Goal: Task Accomplishment & Management: Use online tool/utility

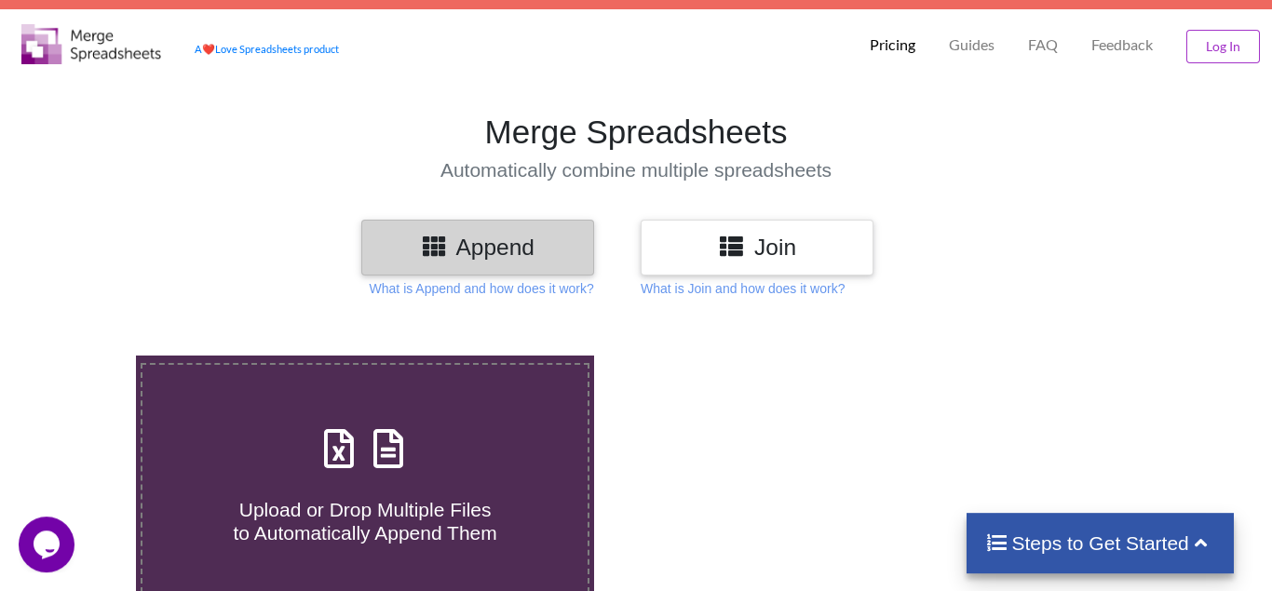
scroll to position [27, 0]
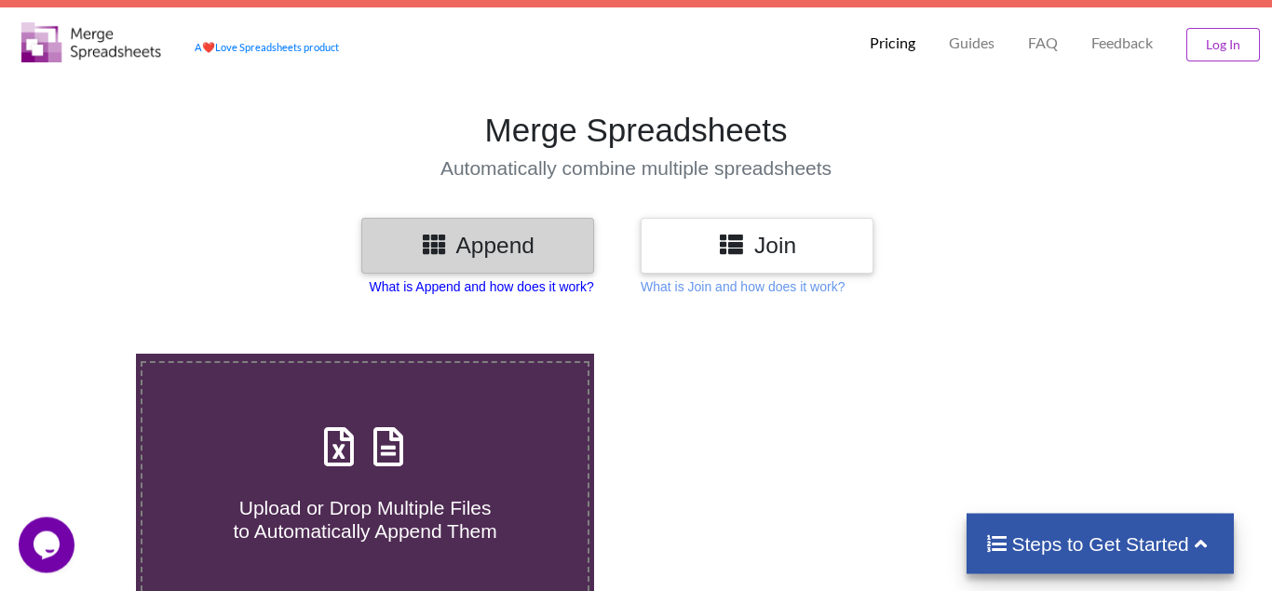
click at [518, 285] on p "What is Append and how does it work?" at bounding box center [482, 286] width 224 height 19
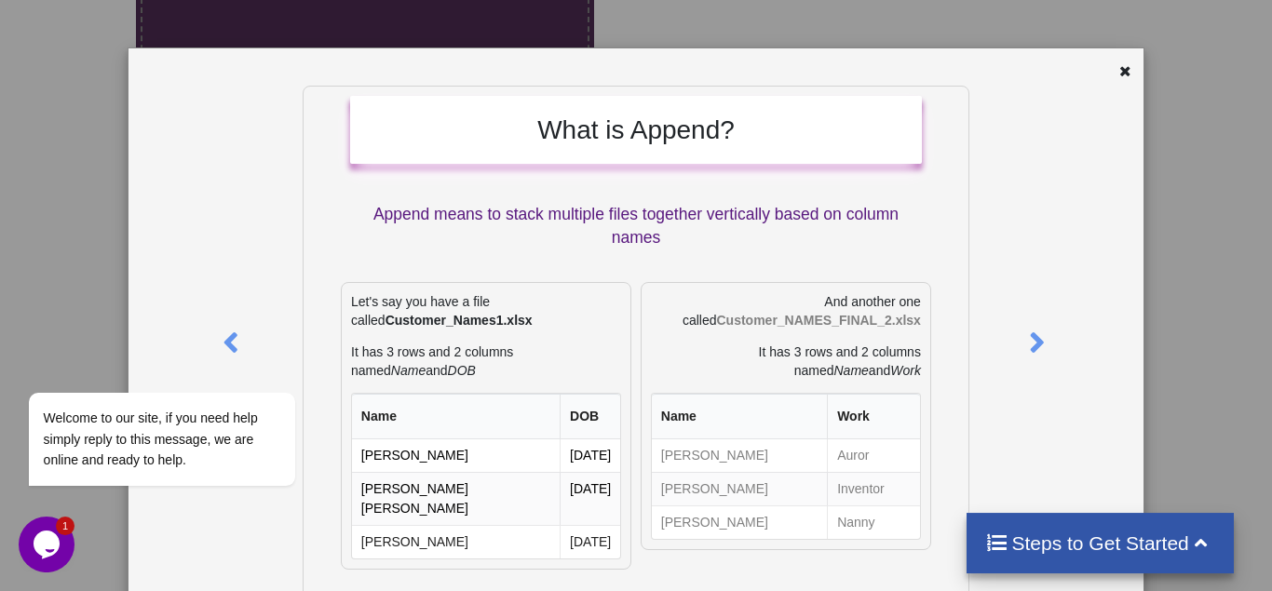
scroll to position [410, 0]
click at [1110, 316] on div at bounding box center [1058, 539] width 168 height 906
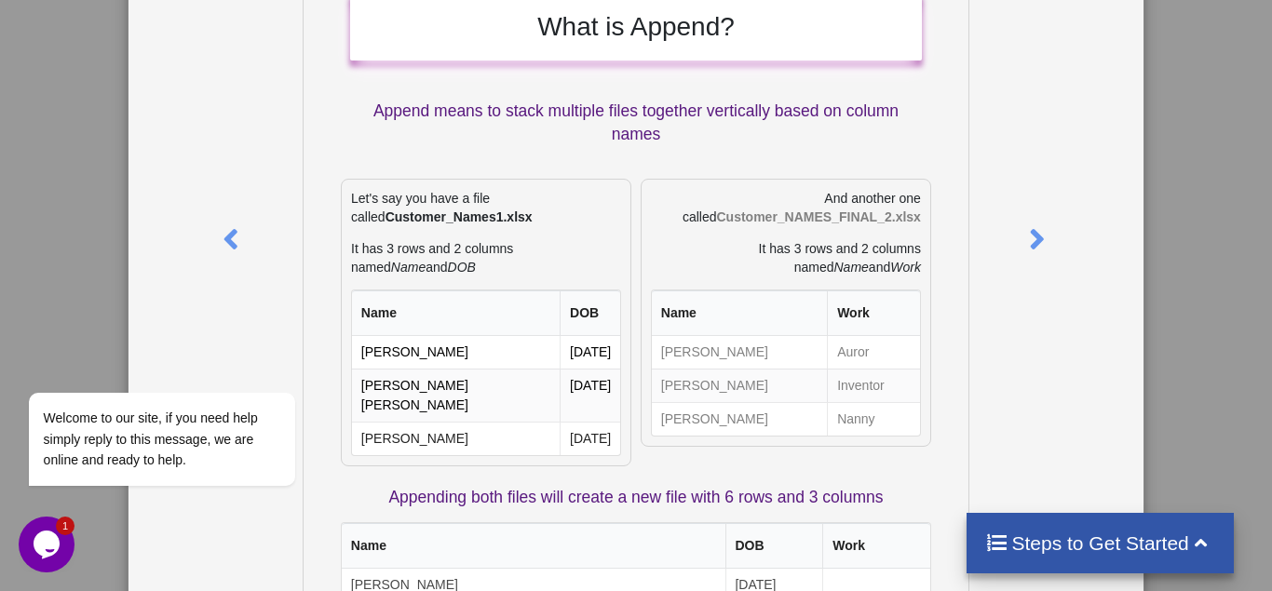
scroll to position [0, 0]
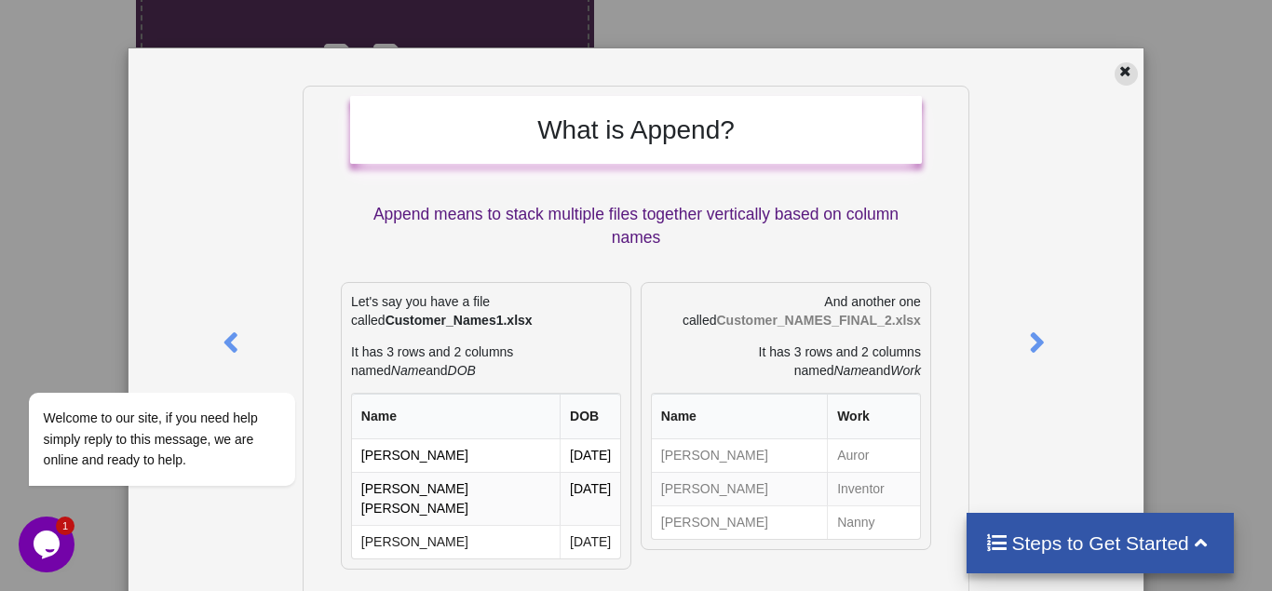
click at [1121, 81] on div at bounding box center [1125, 73] width 23 height 23
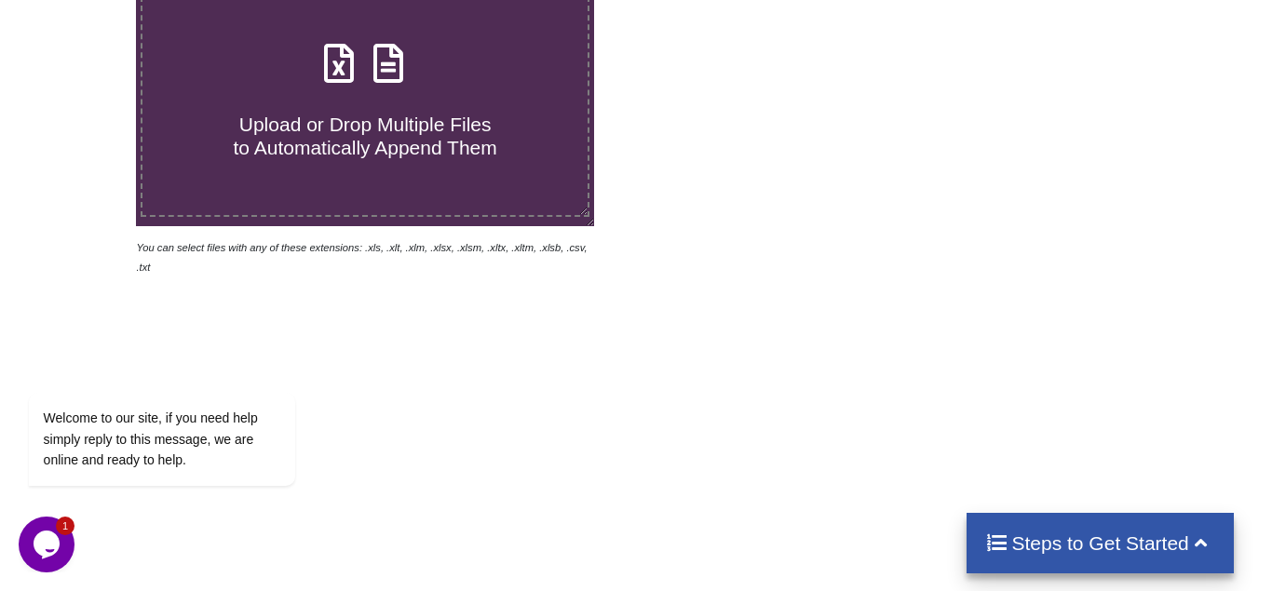
click at [1001, 273] on div "Upload or Drop Multiple Files to Automatically Append Them You can select files…" at bounding box center [636, 284] width 1272 height 707
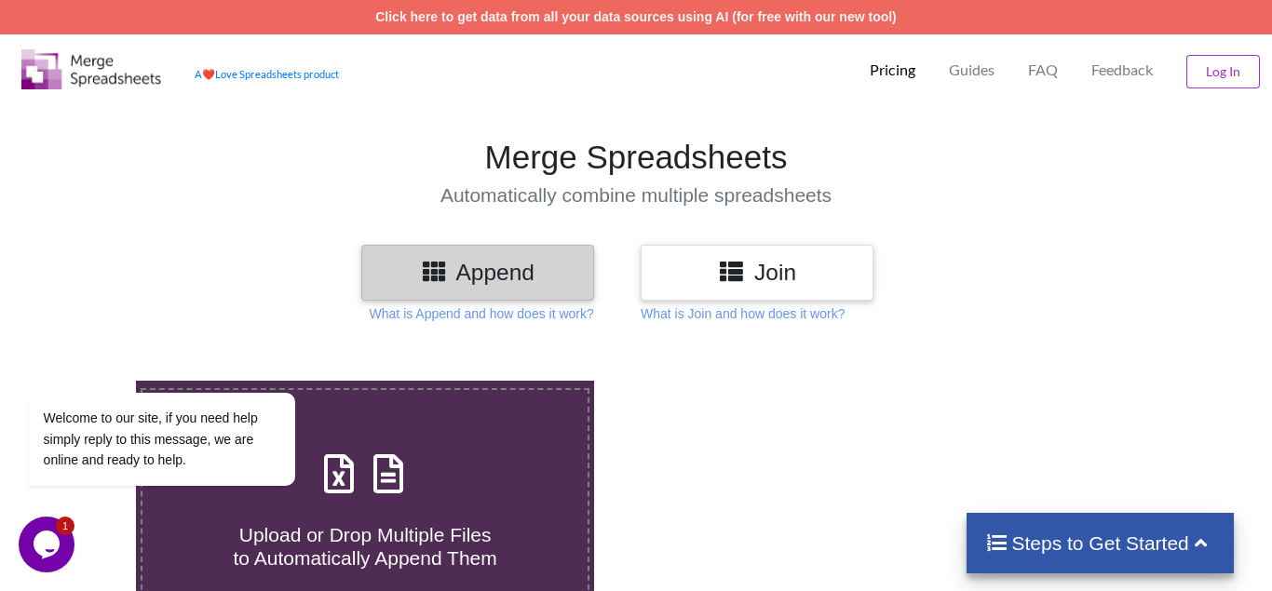
click at [749, 277] on h3 "Join" at bounding box center [756, 272] width 205 height 27
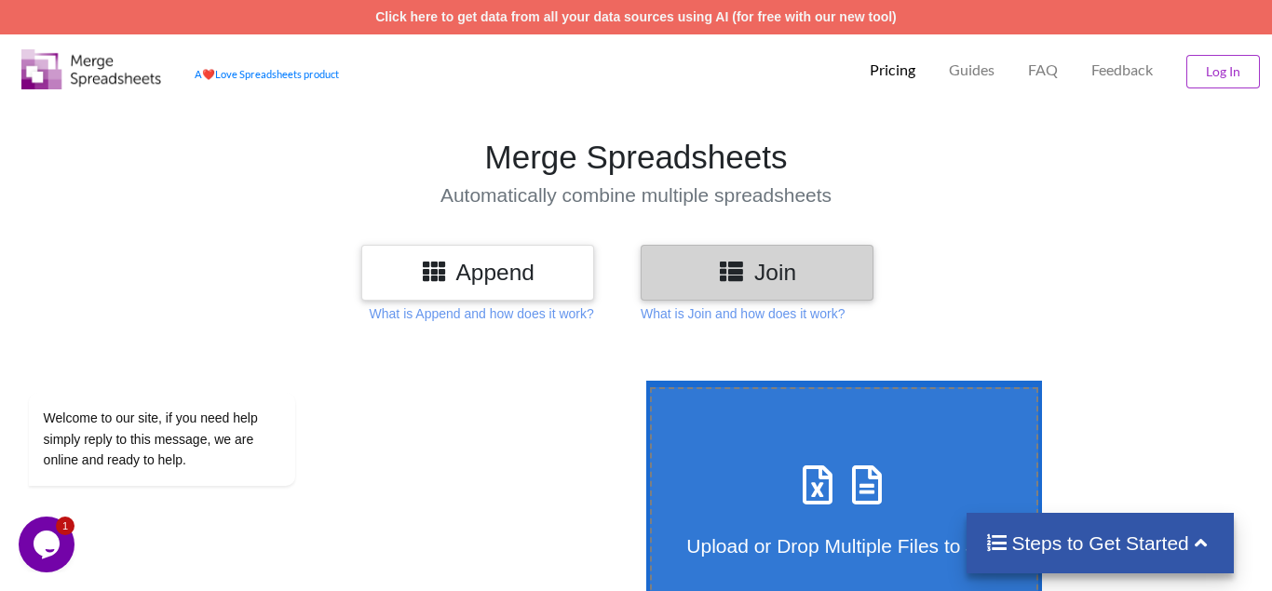
click at [962, 188] on h4 "Automatically combine multiple spreadsheets" at bounding box center [636, 194] width 1290 height 23
click at [594, 306] on p "What is Join and how does it work?" at bounding box center [482, 313] width 224 height 19
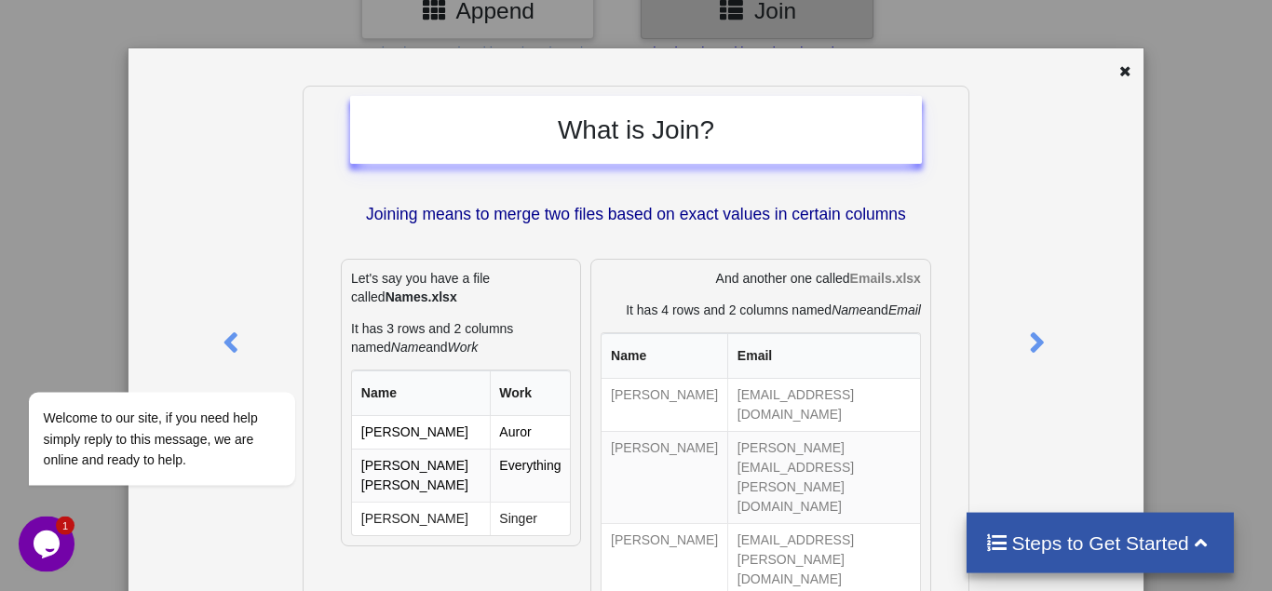
scroll to position [285, 0]
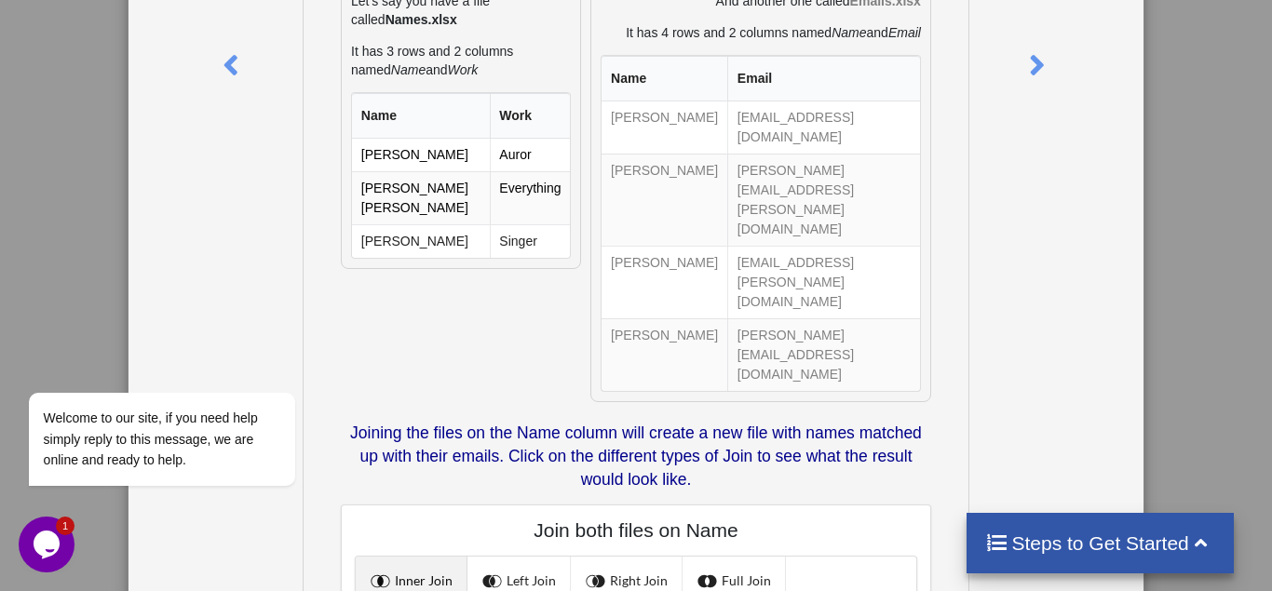
scroll to position [0, 0]
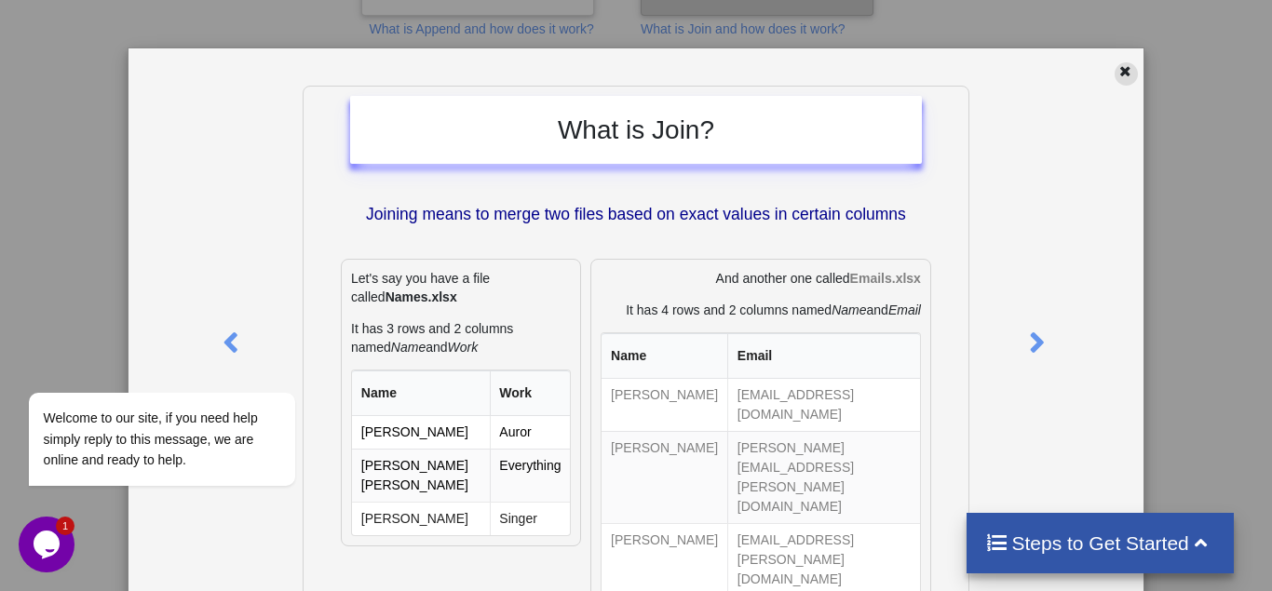
click at [1117, 72] on icon at bounding box center [1125, 68] width 16 height 13
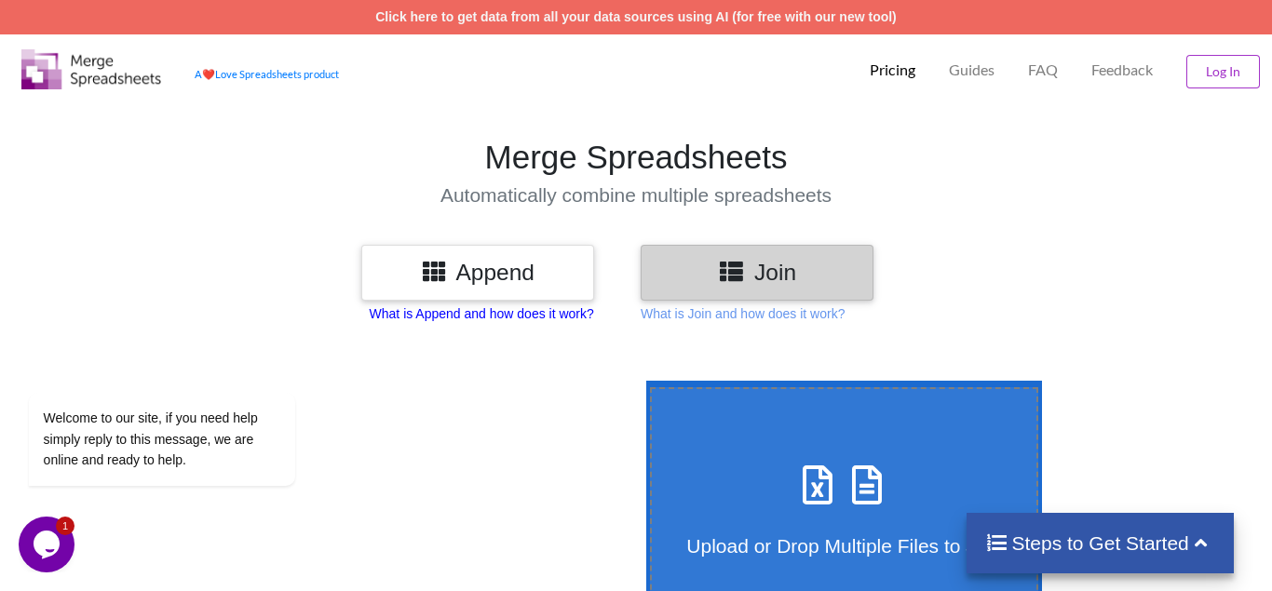
click at [499, 315] on p "What is Append and how does it work?" at bounding box center [482, 313] width 224 height 19
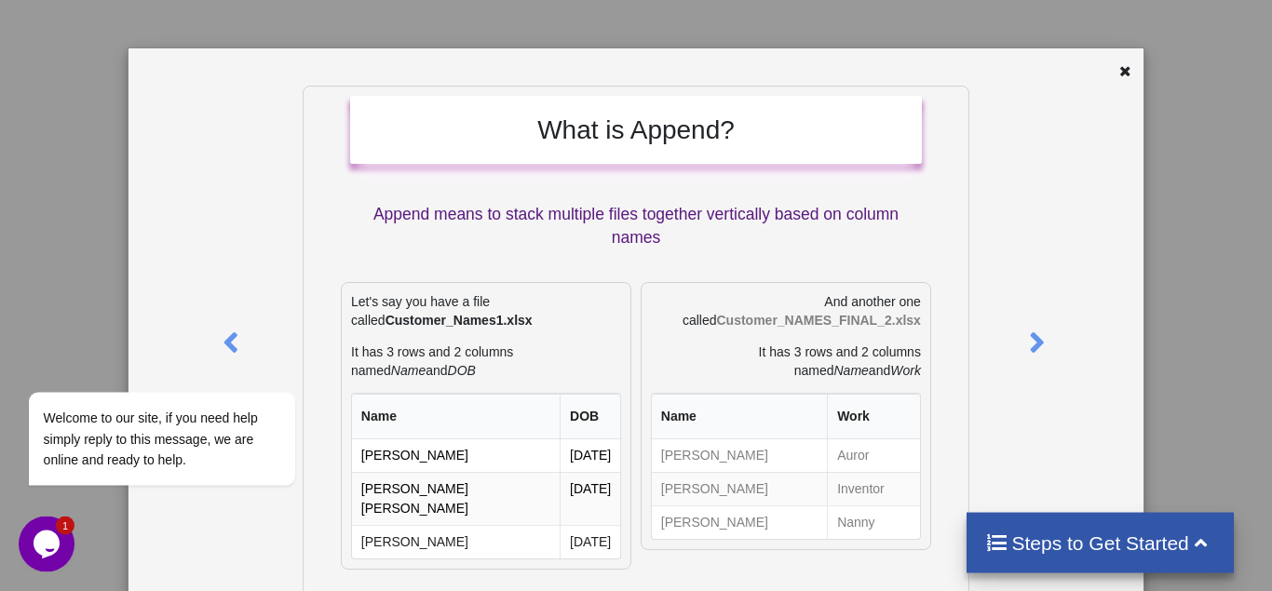
scroll to position [332, 0]
click at [1009, 216] on div at bounding box center [1058, 539] width 168 height 906
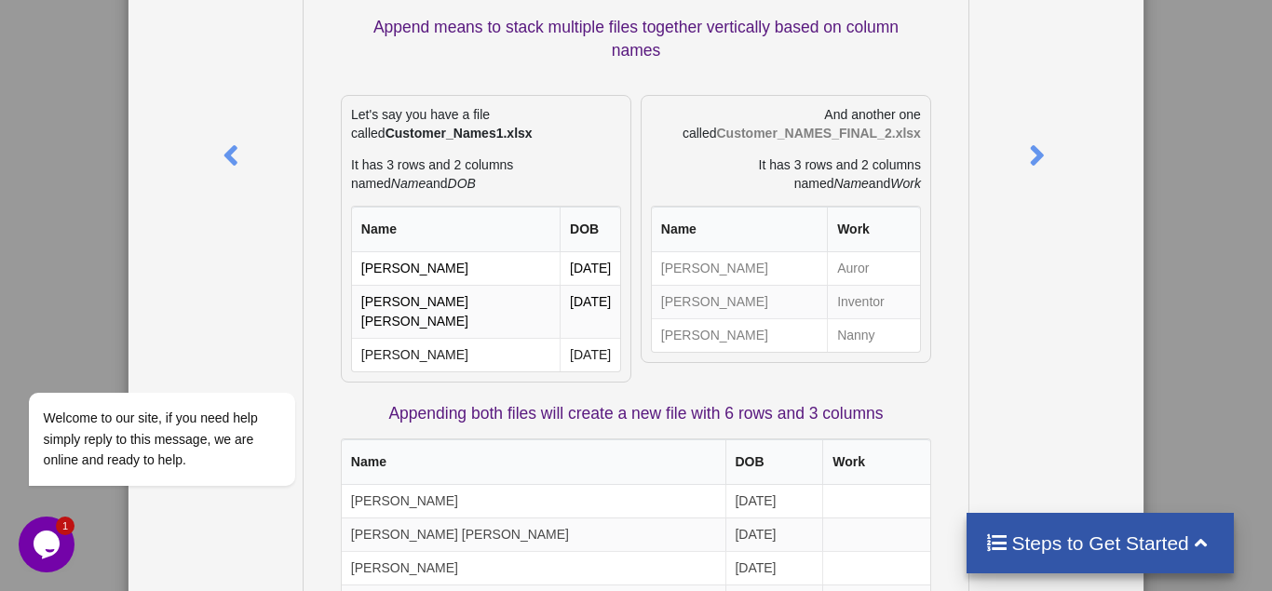
scroll to position [0, 0]
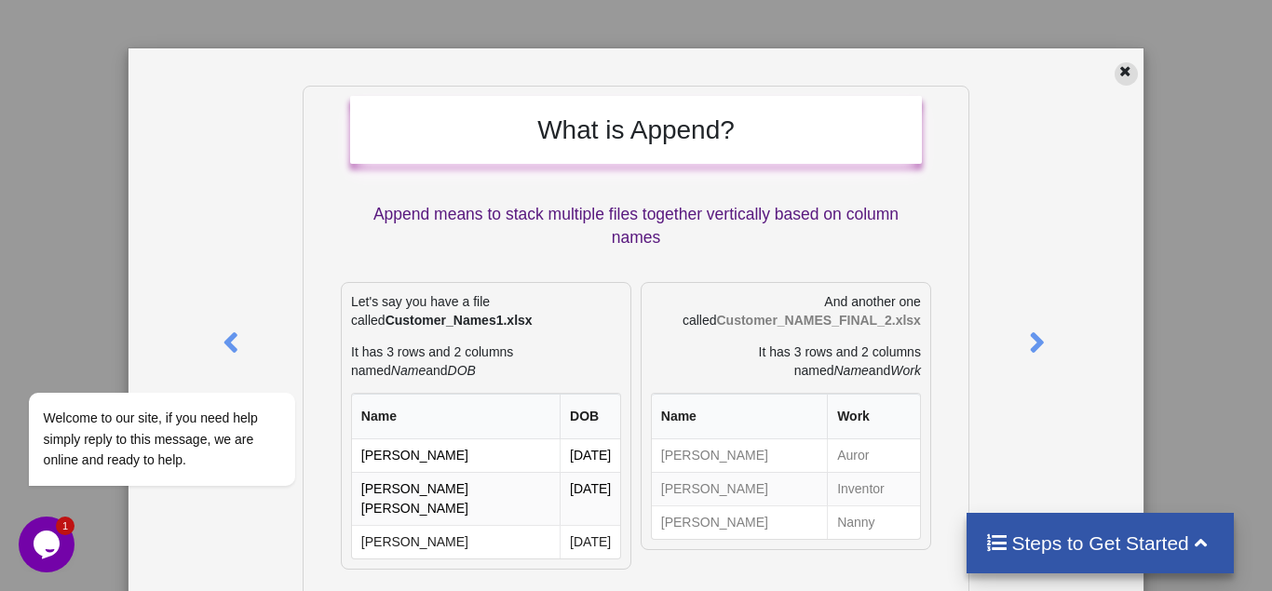
click at [1129, 71] on icon at bounding box center [1125, 68] width 16 height 13
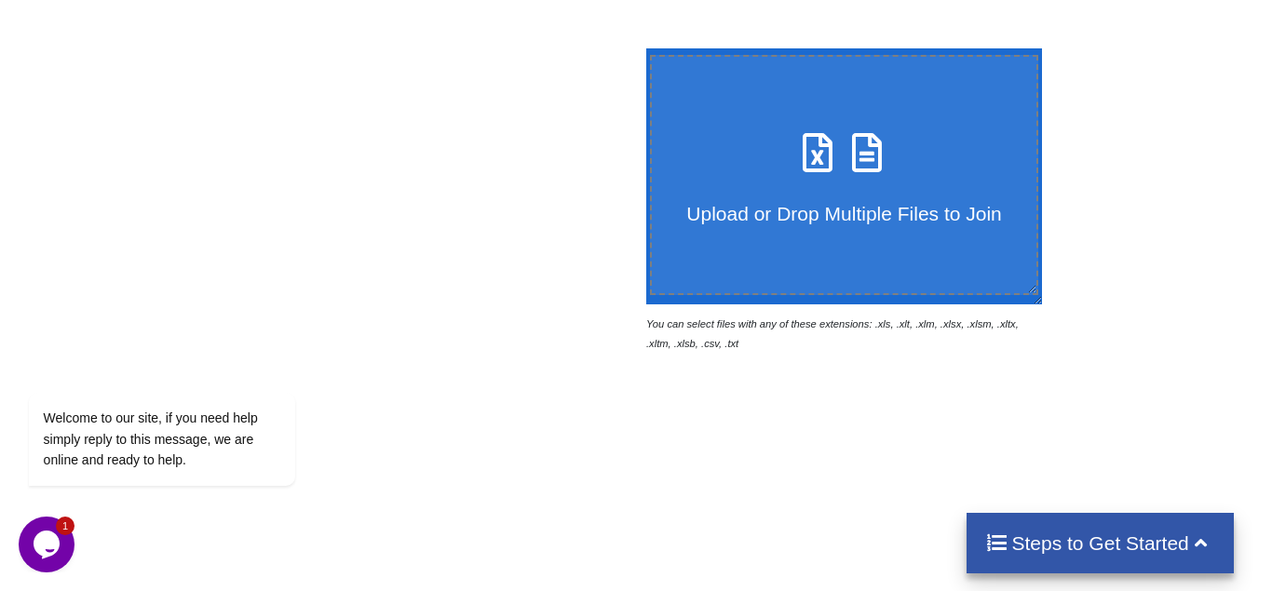
click at [1126, 223] on div "Upload or Drop Multiple Files to Join You can select files with any of these ex…" at bounding box center [907, 200] width 542 height 305
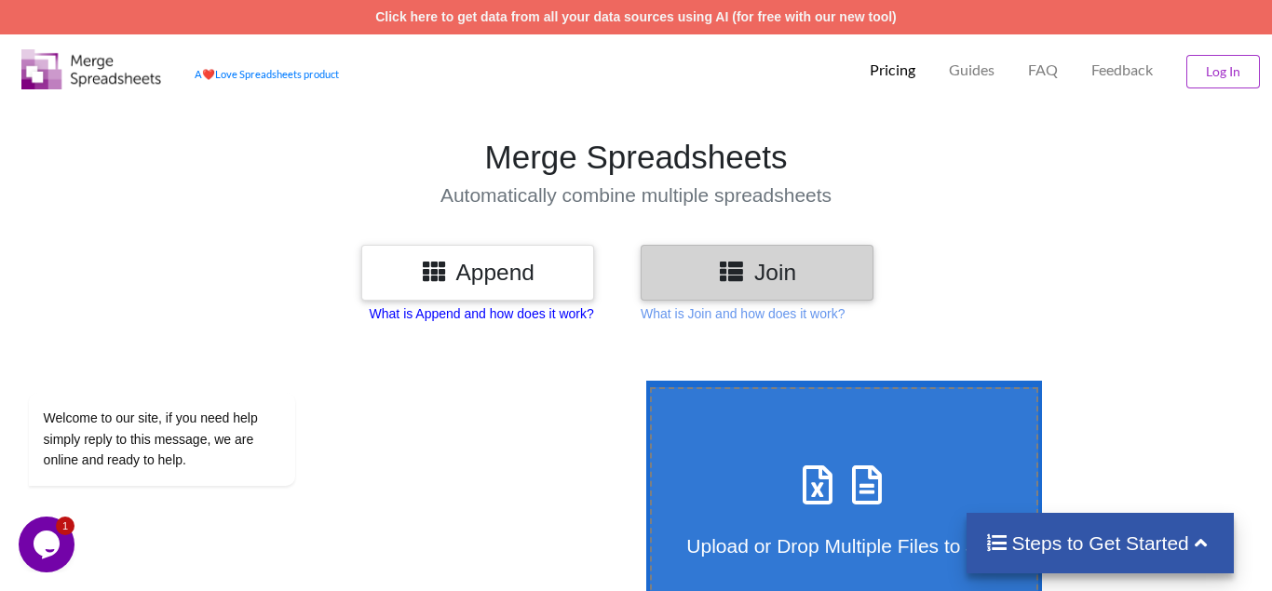
click at [537, 316] on p "What is Append and how does it work?" at bounding box center [482, 313] width 224 height 19
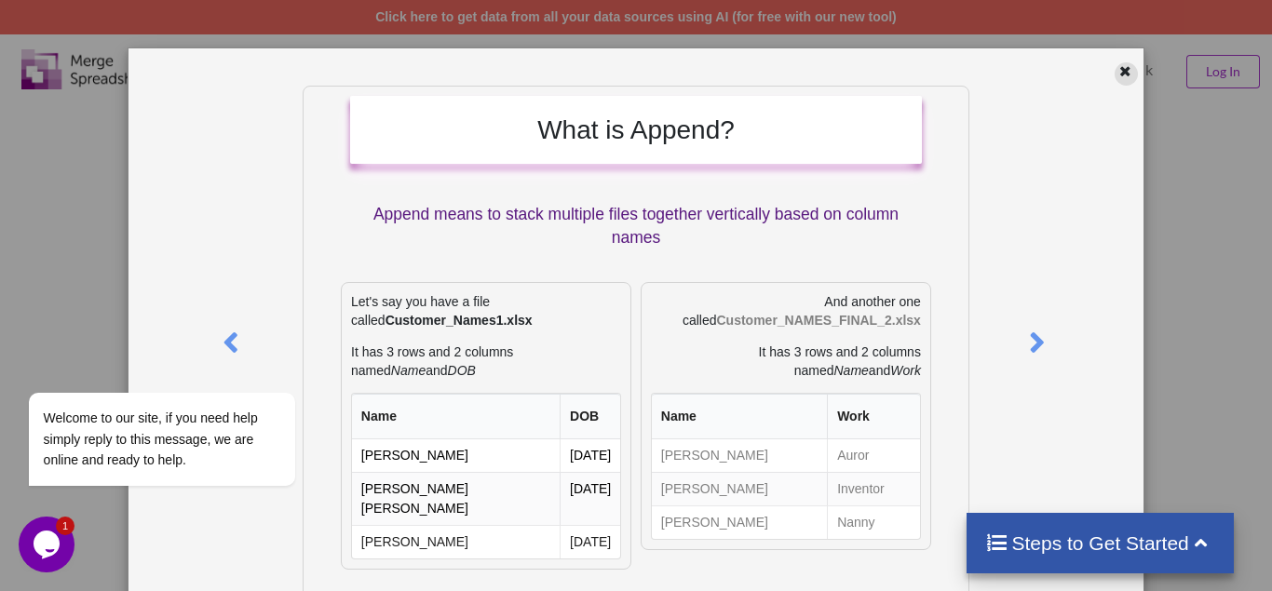
click at [1118, 77] on div at bounding box center [1125, 73] width 23 height 23
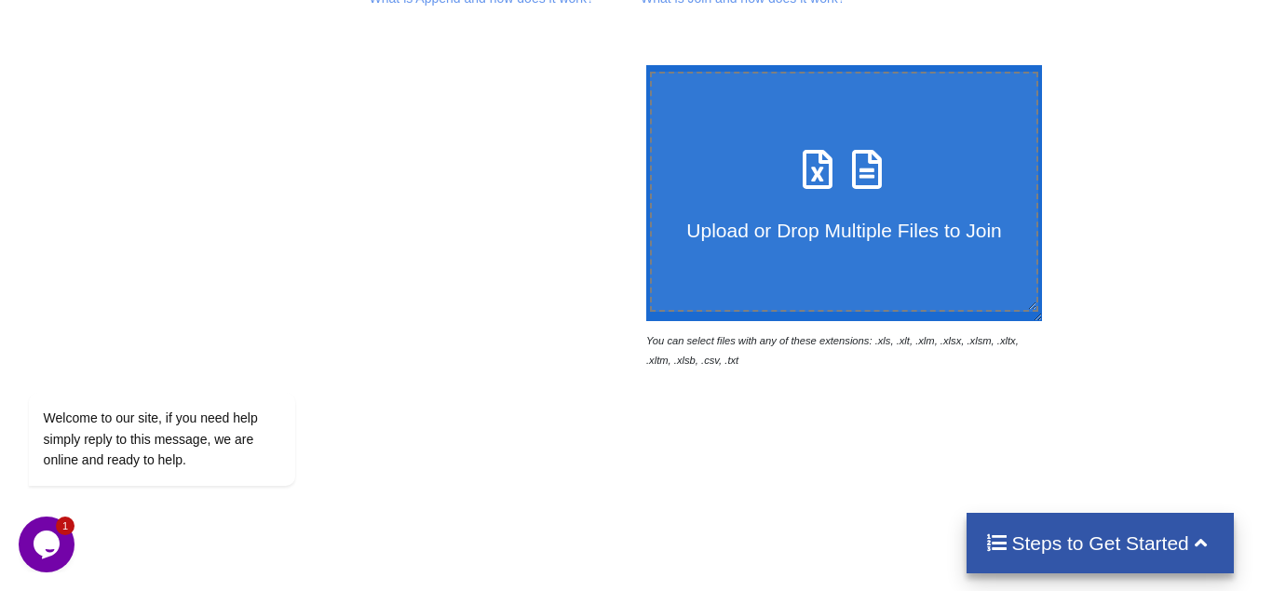
scroll to position [268, 0]
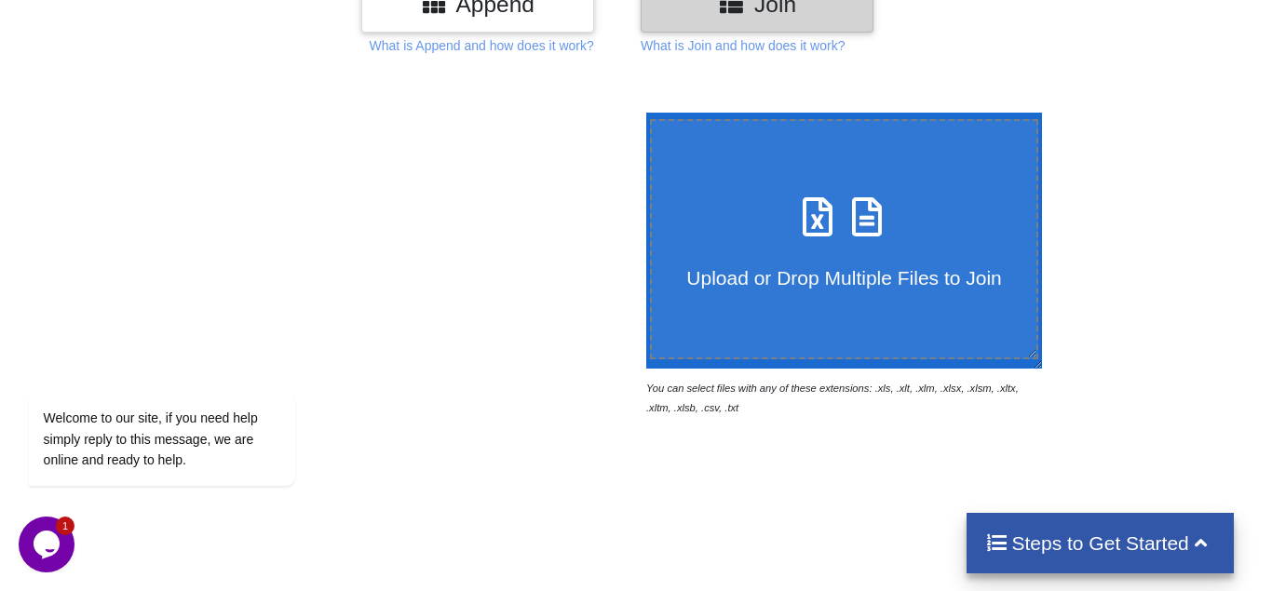
click at [838, 196] on span at bounding box center [844, 218] width 99 height 44
click at [641, 113] on input "Upload or Drop Multiple Files to Join" at bounding box center [641, 113] width 0 height 0
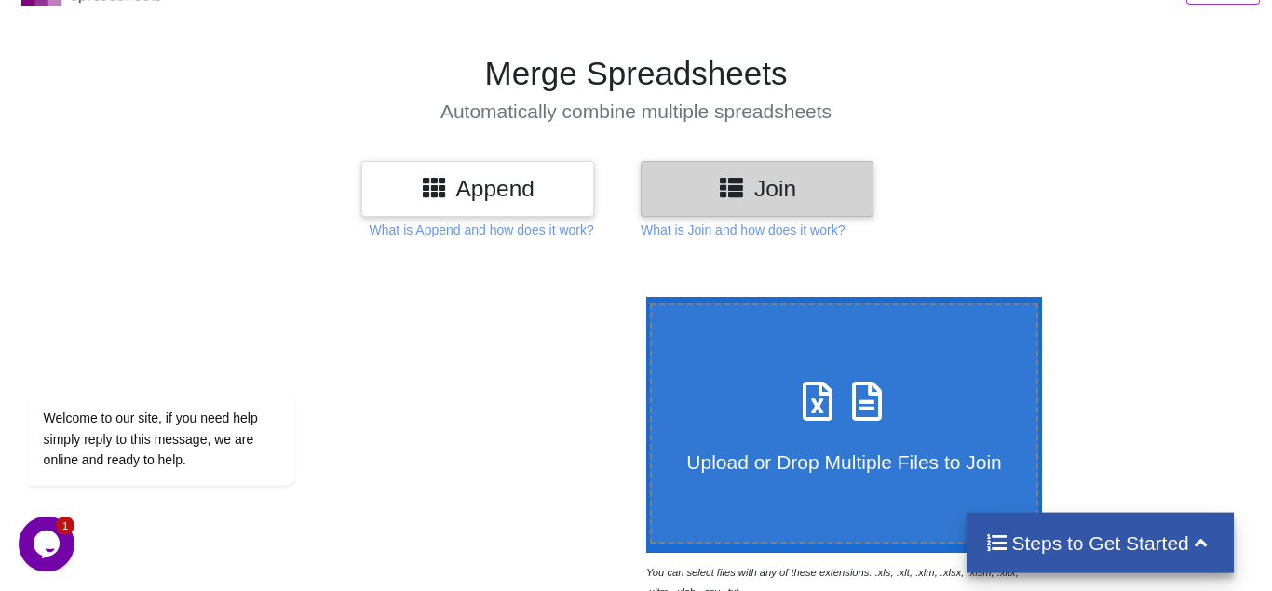
scroll to position [0, 0]
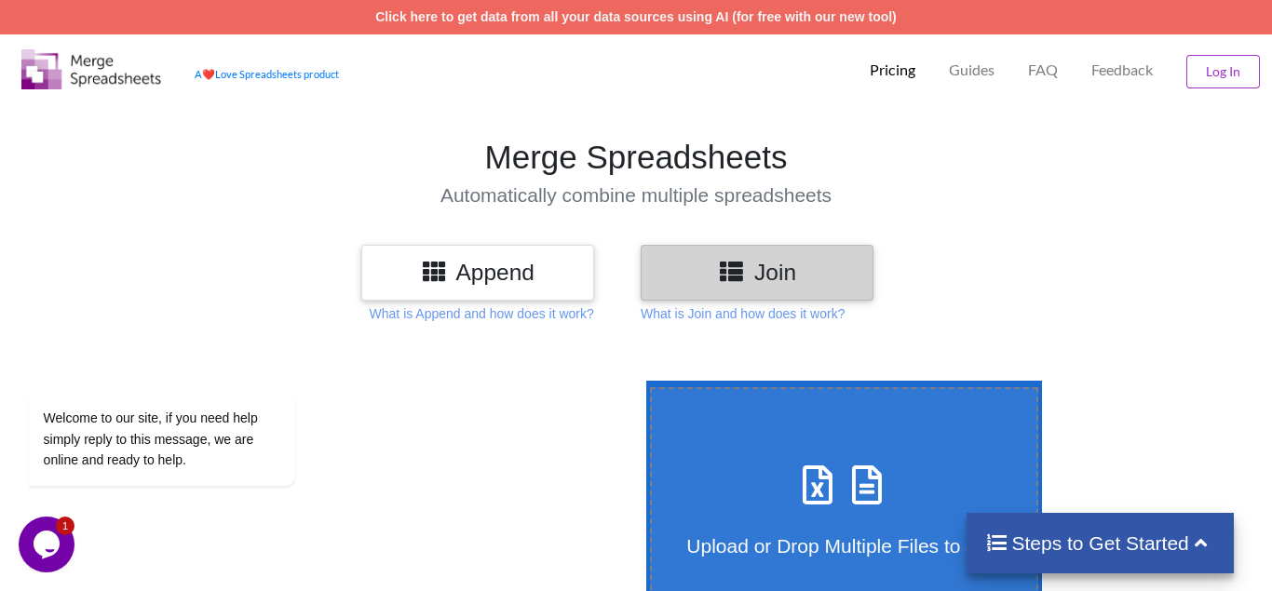
click at [764, 262] on h3 "Join" at bounding box center [756, 272] width 205 height 27
click at [572, 262] on h3 "Append" at bounding box center [477, 272] width 205 height 27
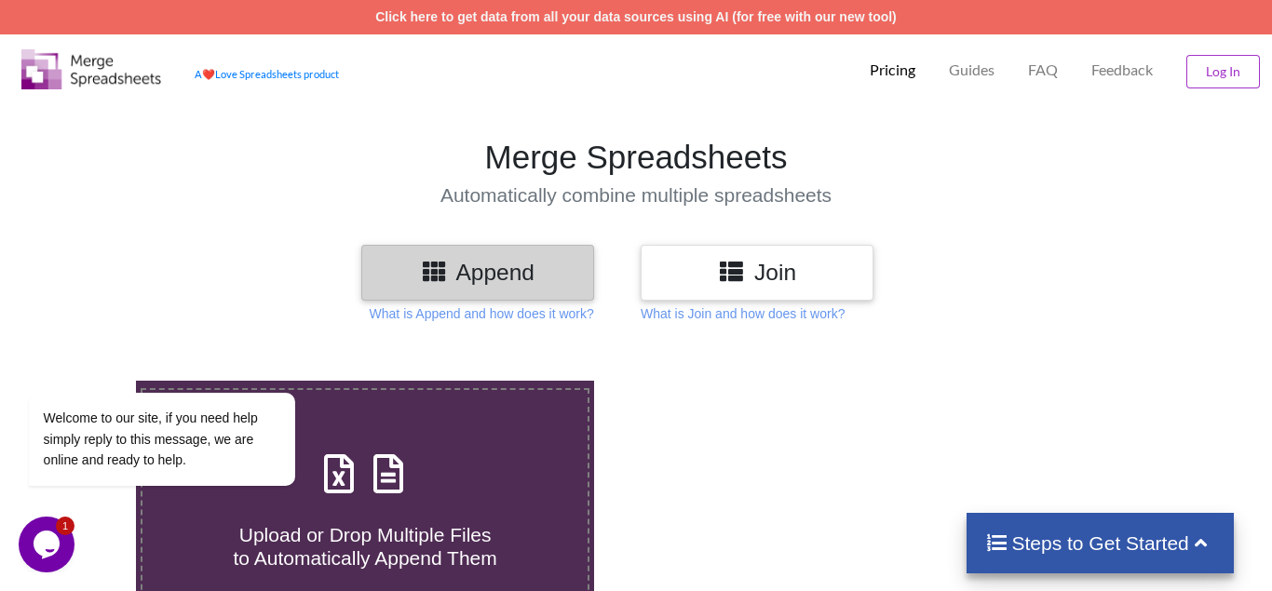
click at [402, 445] on icon at bounding box center [388, 464] width 47 height 39
click at [85, 381] on input "Upload or Drop Multiple Files to Automatically Append Them" at bounding box center [85, 381] width 0 height 0
click at [433, 445] on div "Upload or Drop Multiple Files to Automatically Append Them" at bounding box center [364, 508] width 445 height 126
click at [85, 381] on input "Upload or Drop Multiple Files to Automatically Append Them" at bounding box center [85, 381] width 0 height 0
type input "C:\fakepath\14 numbers.csv"
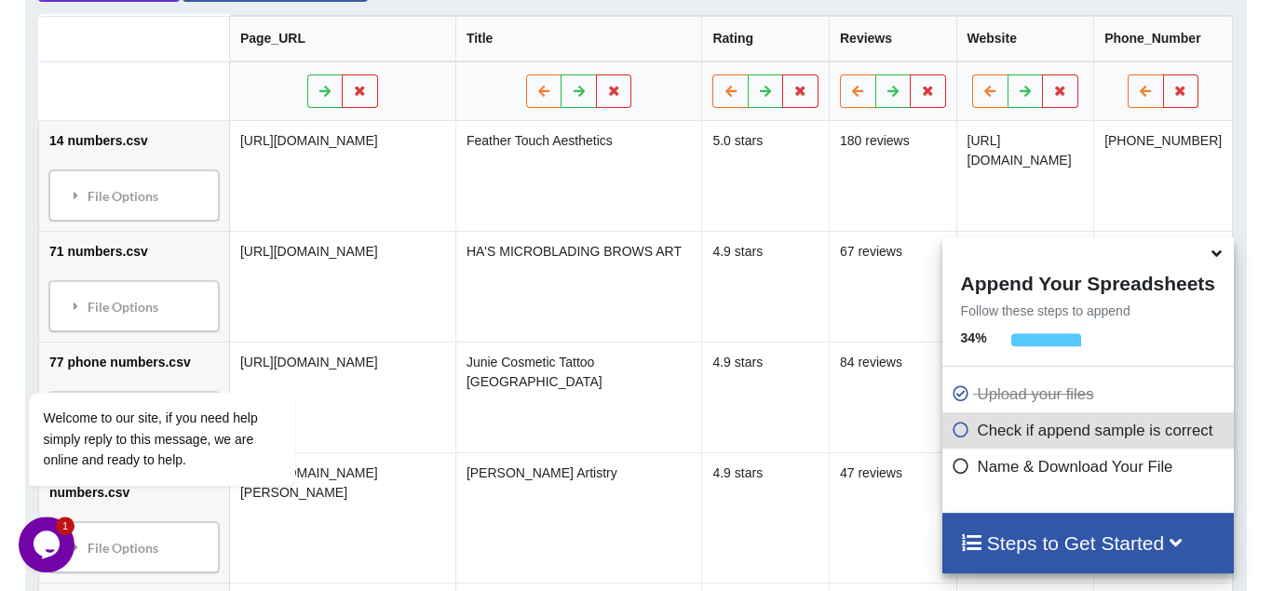
scroll to position [979, 0]
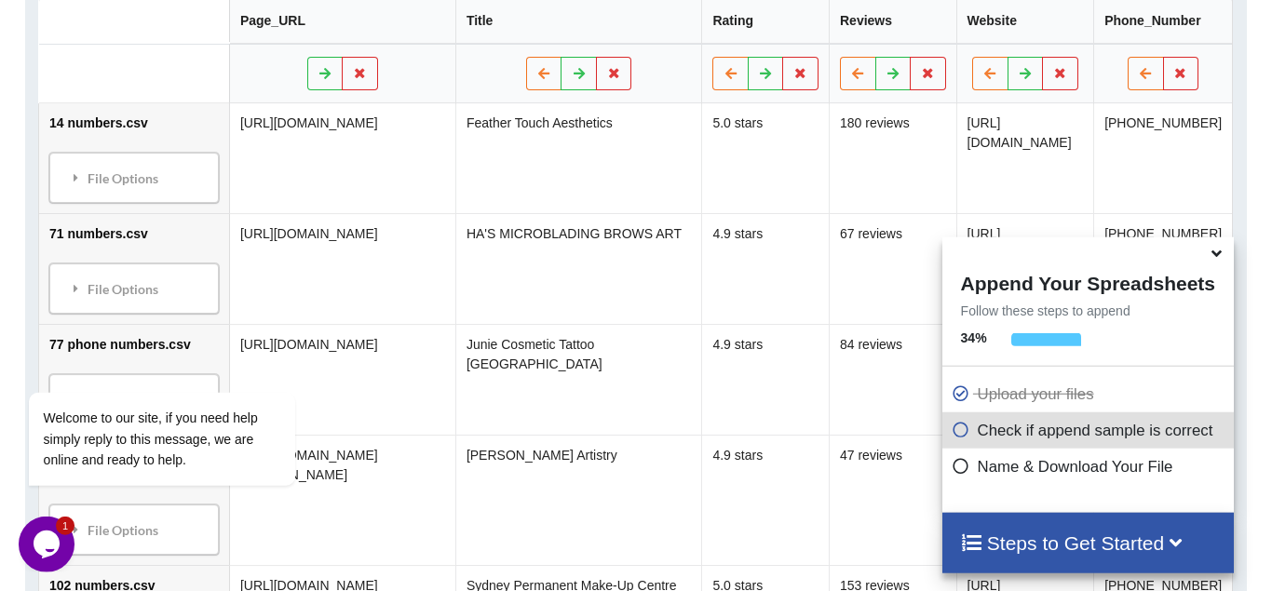
click at [1219, 258] on icon at bounding box center [1216, 250] width 20 height 17
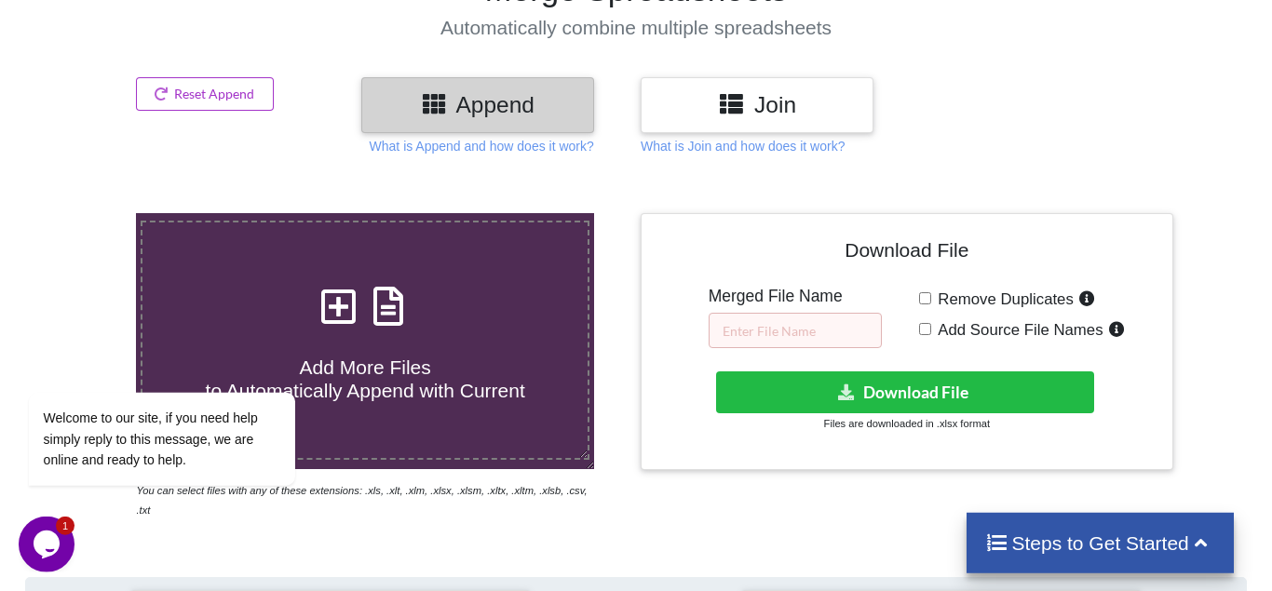
scroll to position [191, 0]
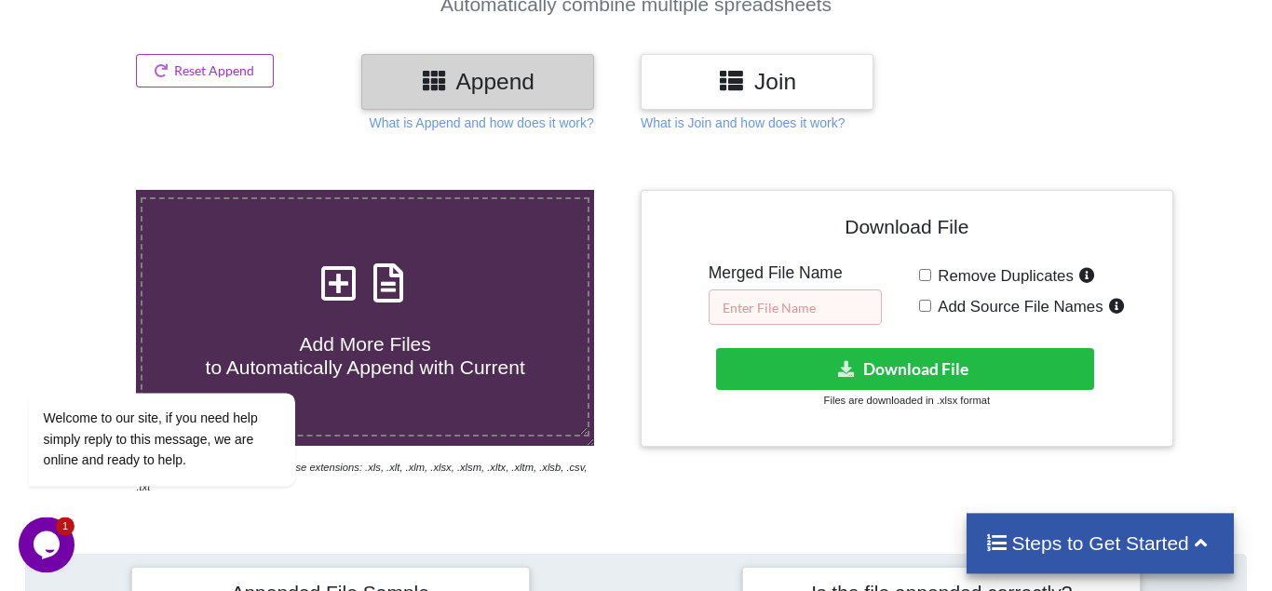
click at [778, 289] on input "text" at bounding box center [794, 306] width 173 height 35
type input "master freshly scraped"
click at [926, 269] on input "Remove Duplicates" at bounding box center [925, 275] width 12 height 12
checkbox input "true"
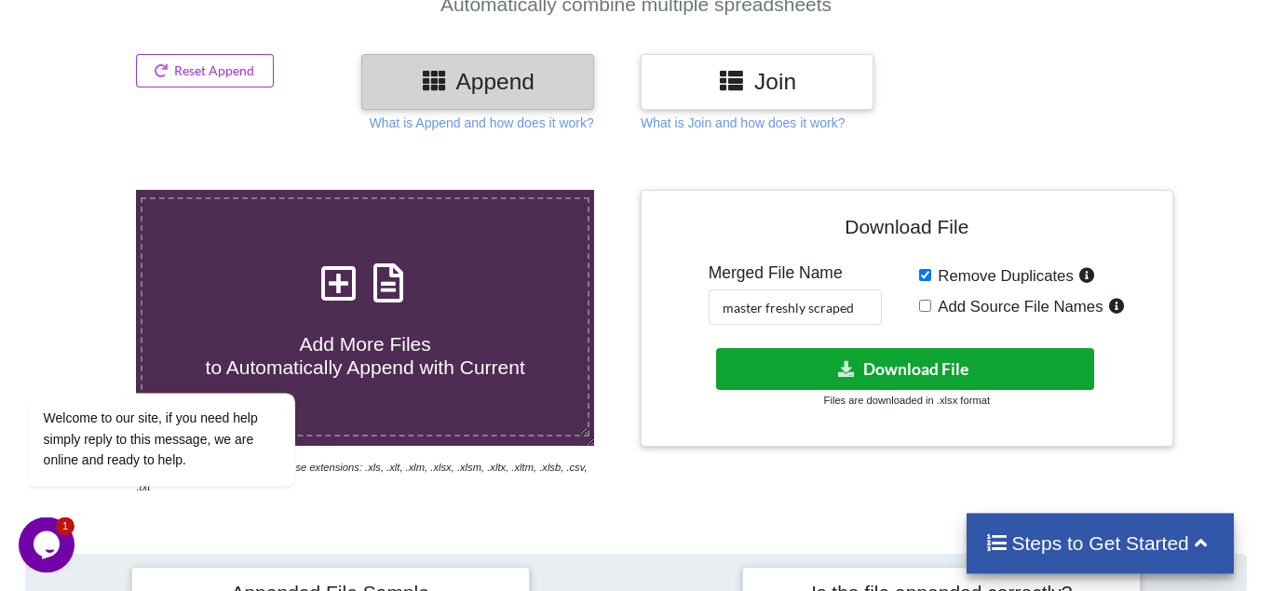
click at [929, 348] on button "Download File" at bounding box center [905, 369] width 378 height 42
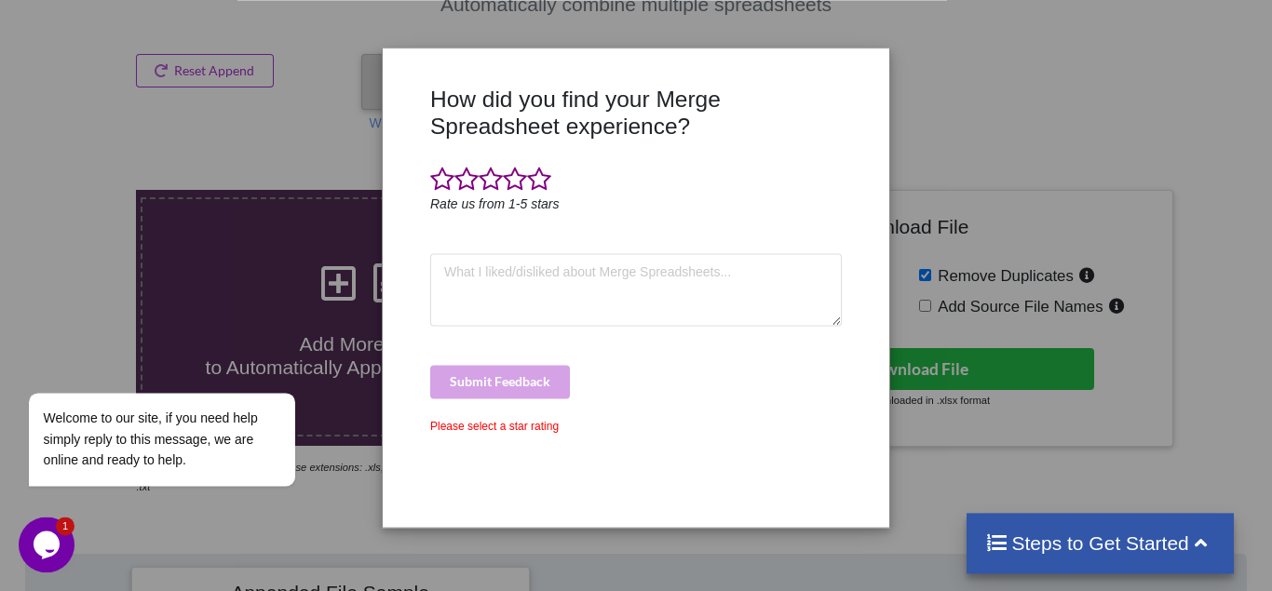
click at [959, 21] on div "How did you find your Merge Spreadsheet experience? Rate us from 1-5 stars Subm…" at bounding box center [636, 295] width 1272 height 591
click at [539, 184] on span at bounding box center [539, 180] width 24 height 26
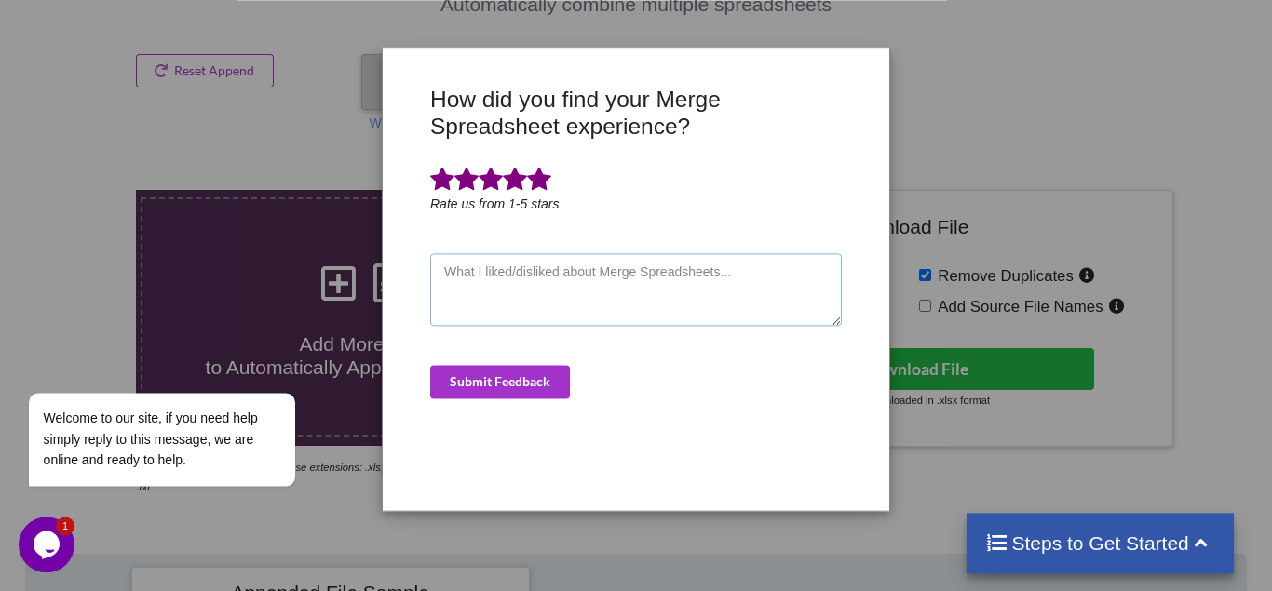
click at [489, 303] on textarea at bounding box center [635, 289] width 411 height 73
type textarea "works well"
click at [456, 372] on button "Submit Feedback" at bounding box center [500, 382] width 140 height 34
